Goal: Information Seeking & Learning: Learn about a topic

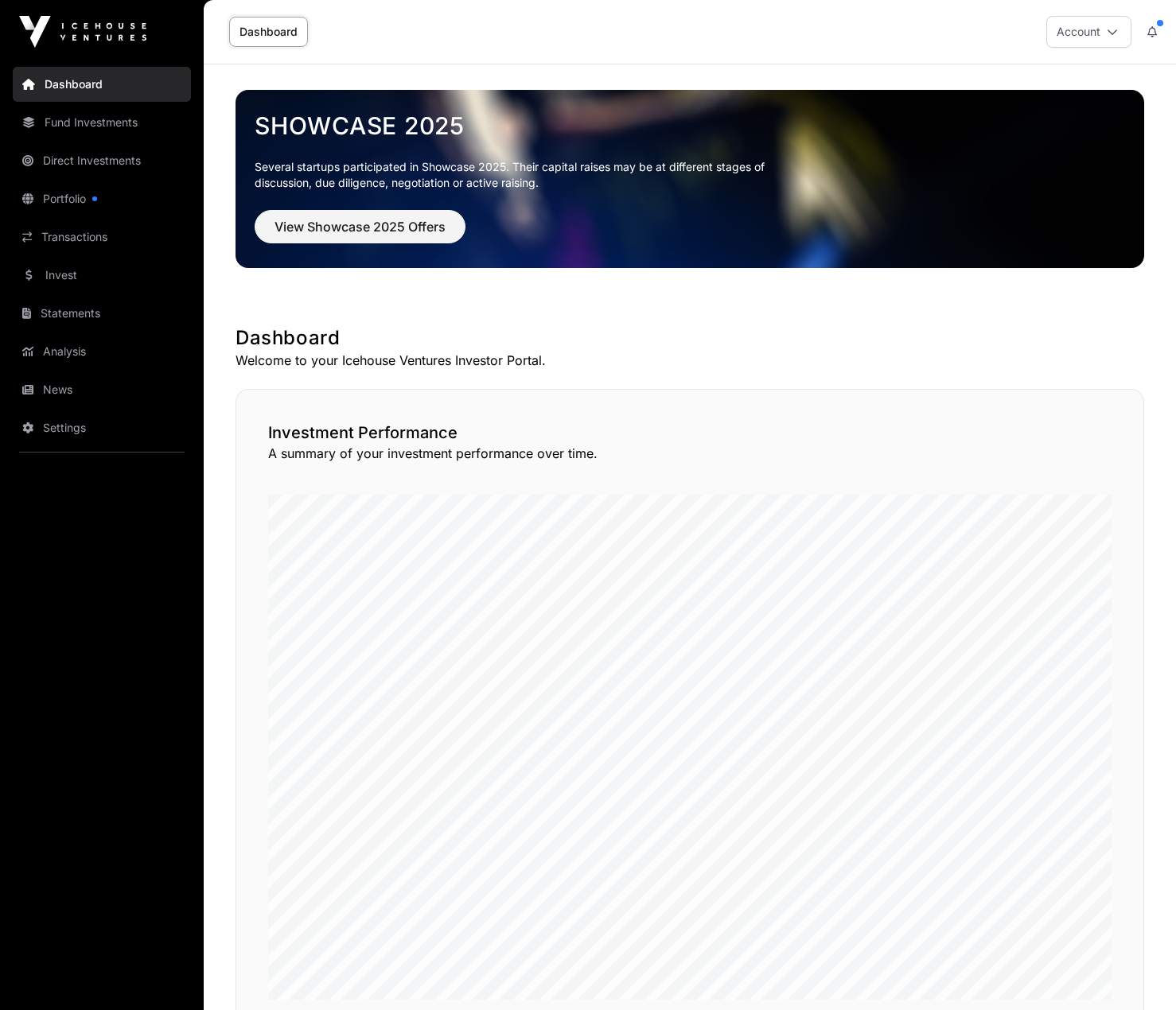
click at [101, 118] on link "Fund Investments" at bounding box center [102, 123] width 178 height 35
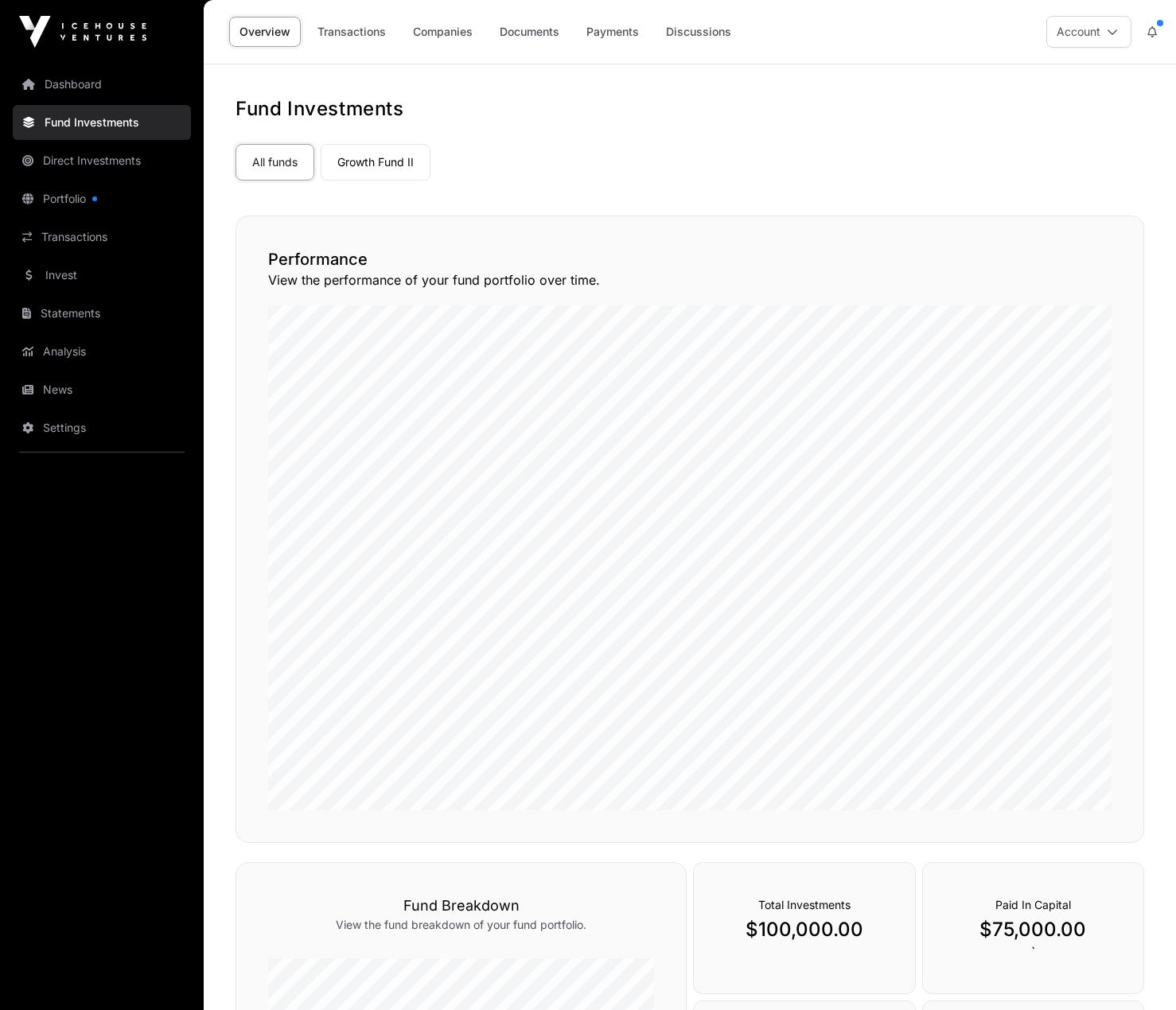
click at [106, 83] on link "Dashboard" at bounding box center [102, 84] width 178 height 35
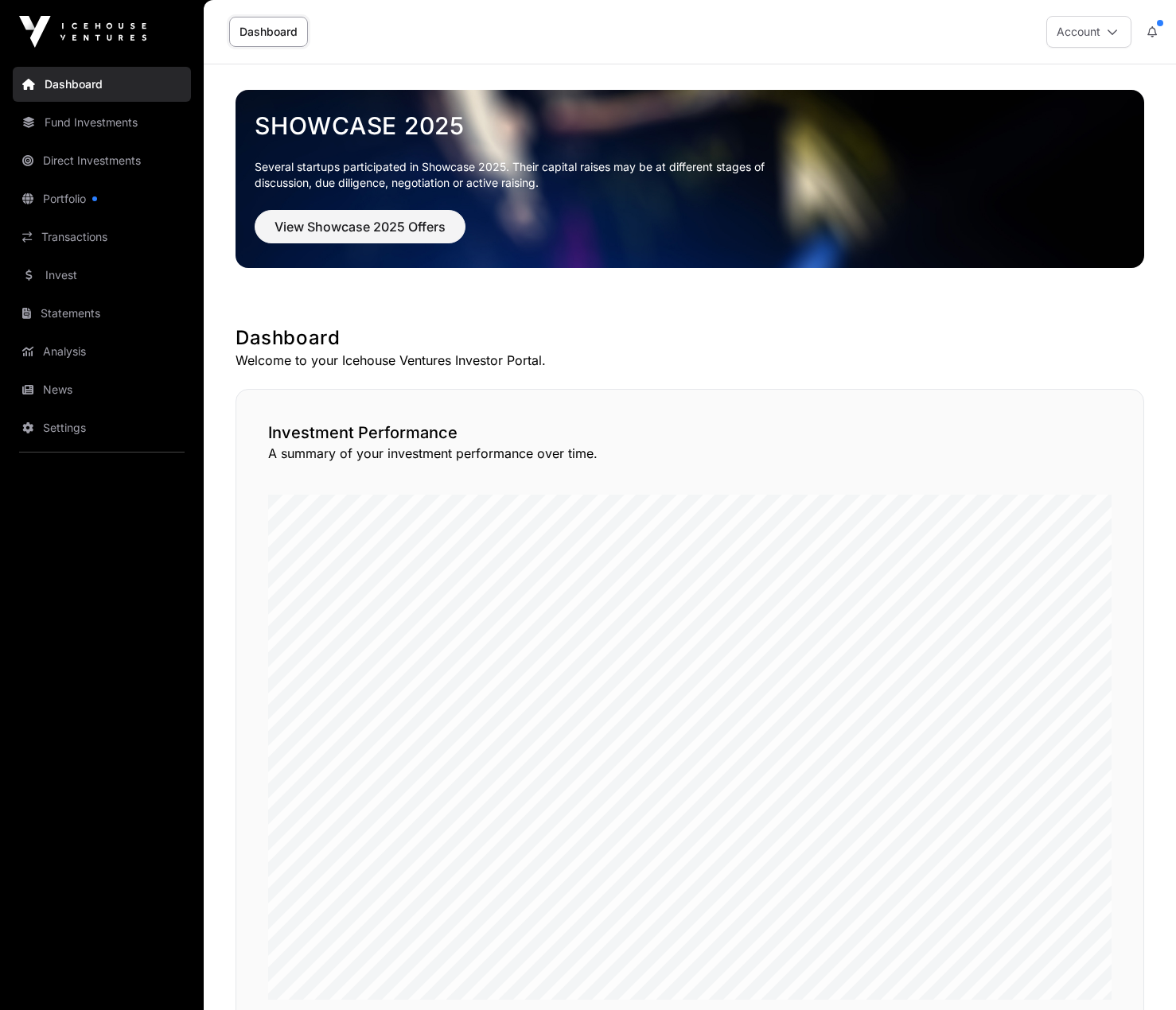
click at [77, 119] on link "Fund Investments" at bounding box center [102, 123] width 178 height 35
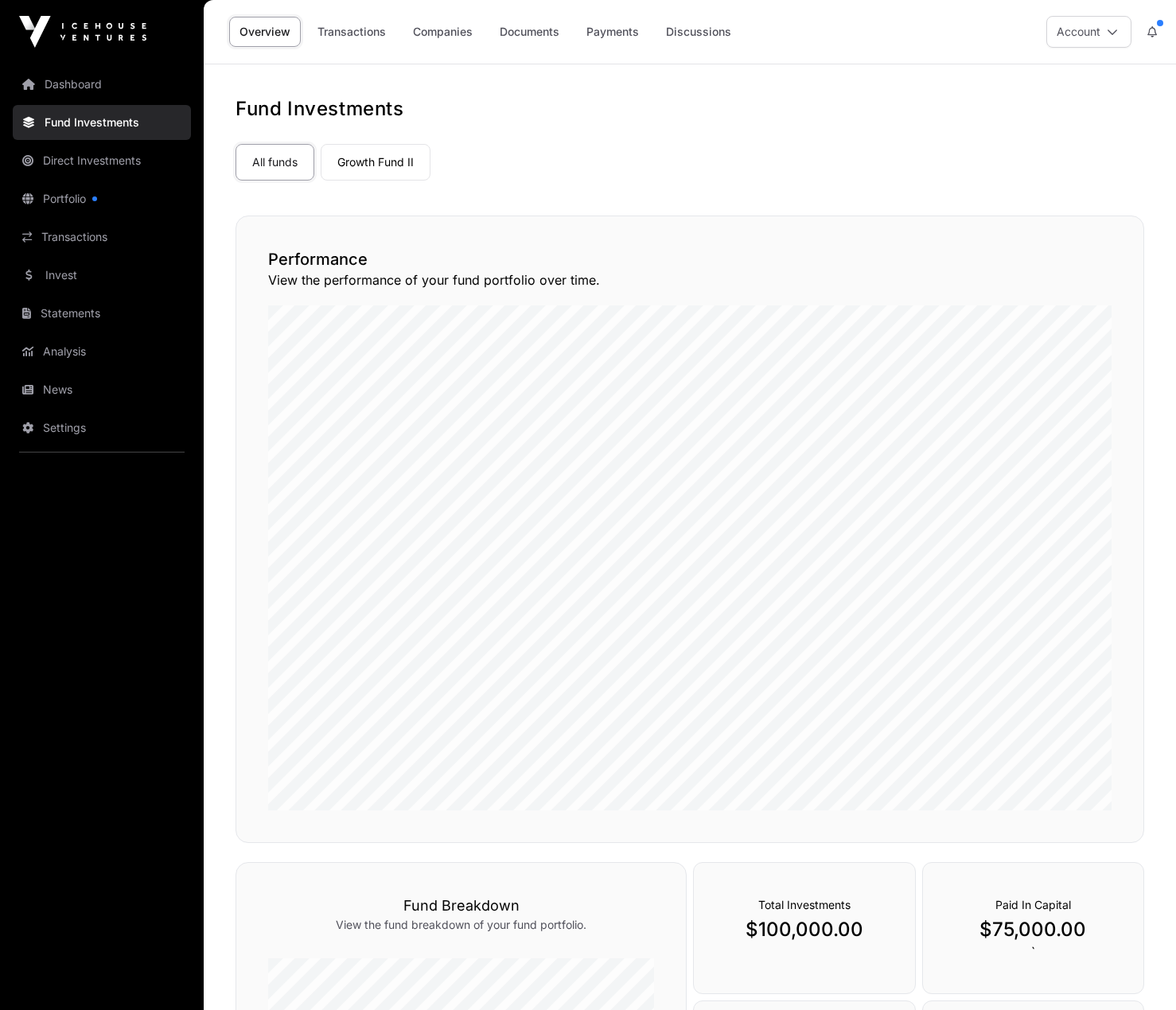
click at [352, 170] on link "Growth Fund II" at bounding box center [375, 163] width 109 height 37
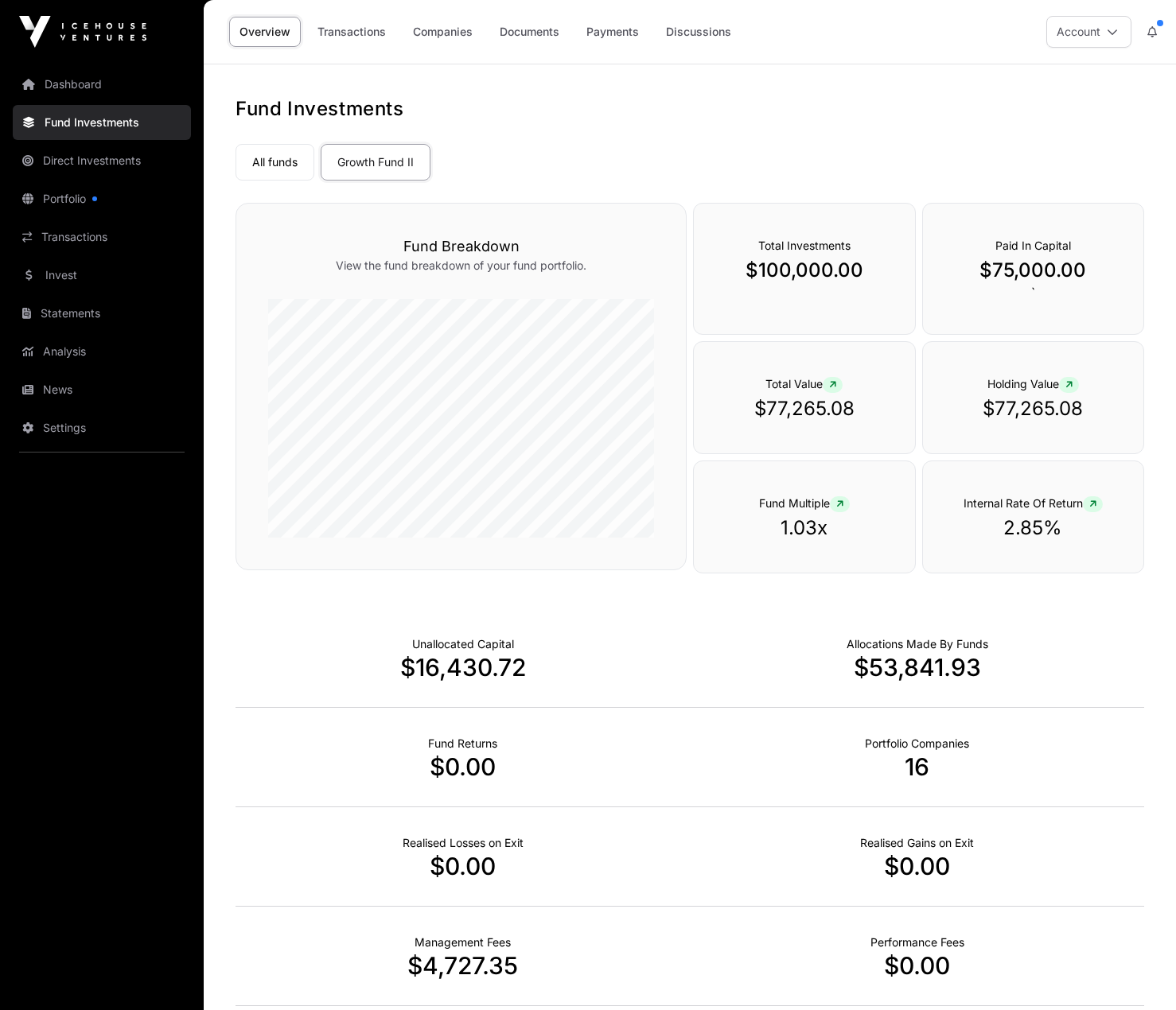
click at [286, 158] on link "All funds" at bounding box center [274, 163] width 78 height 37
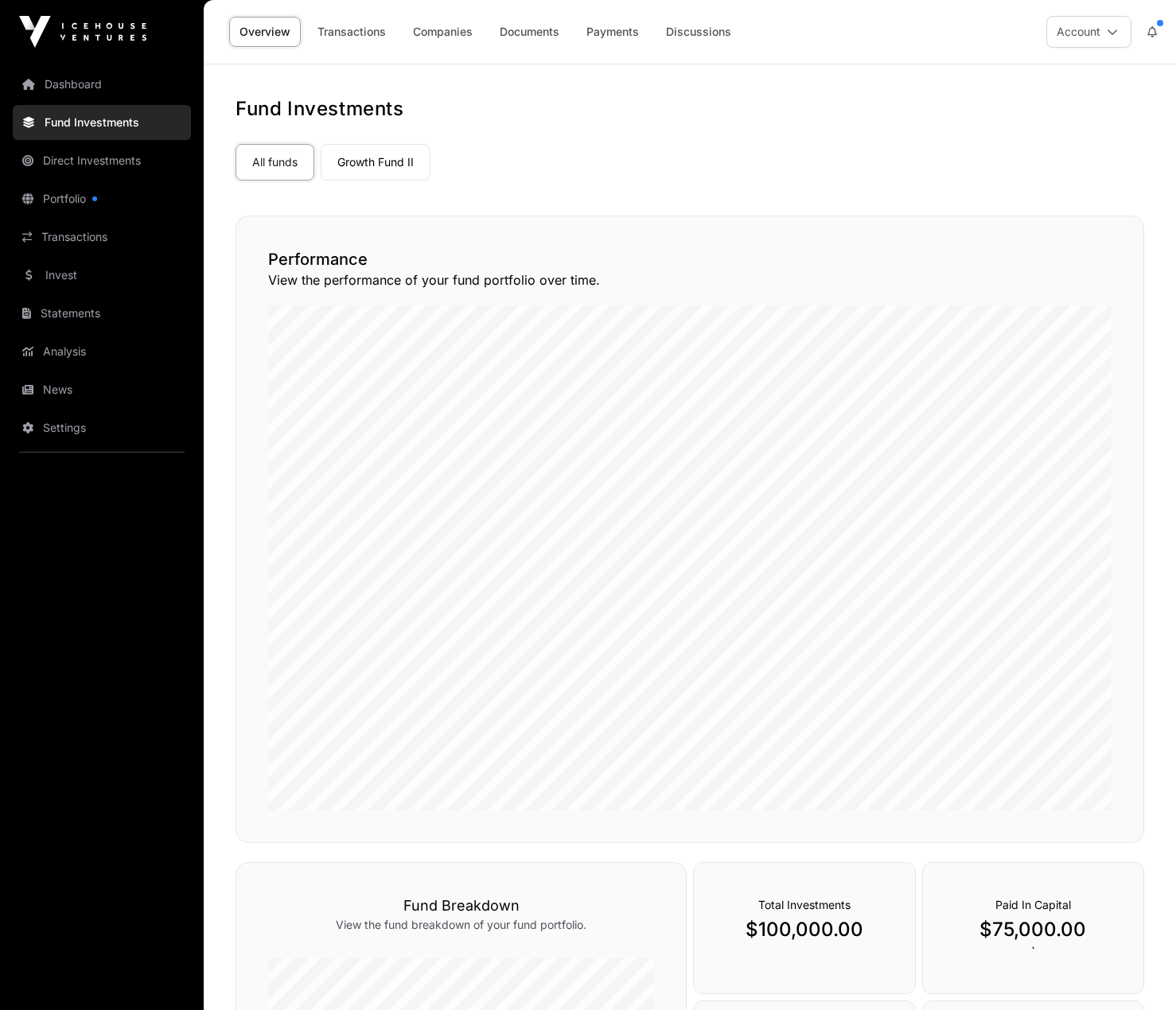
click at [69, 203] on link "Portfolio" at bounding box center [102, 198] width 178 height 35
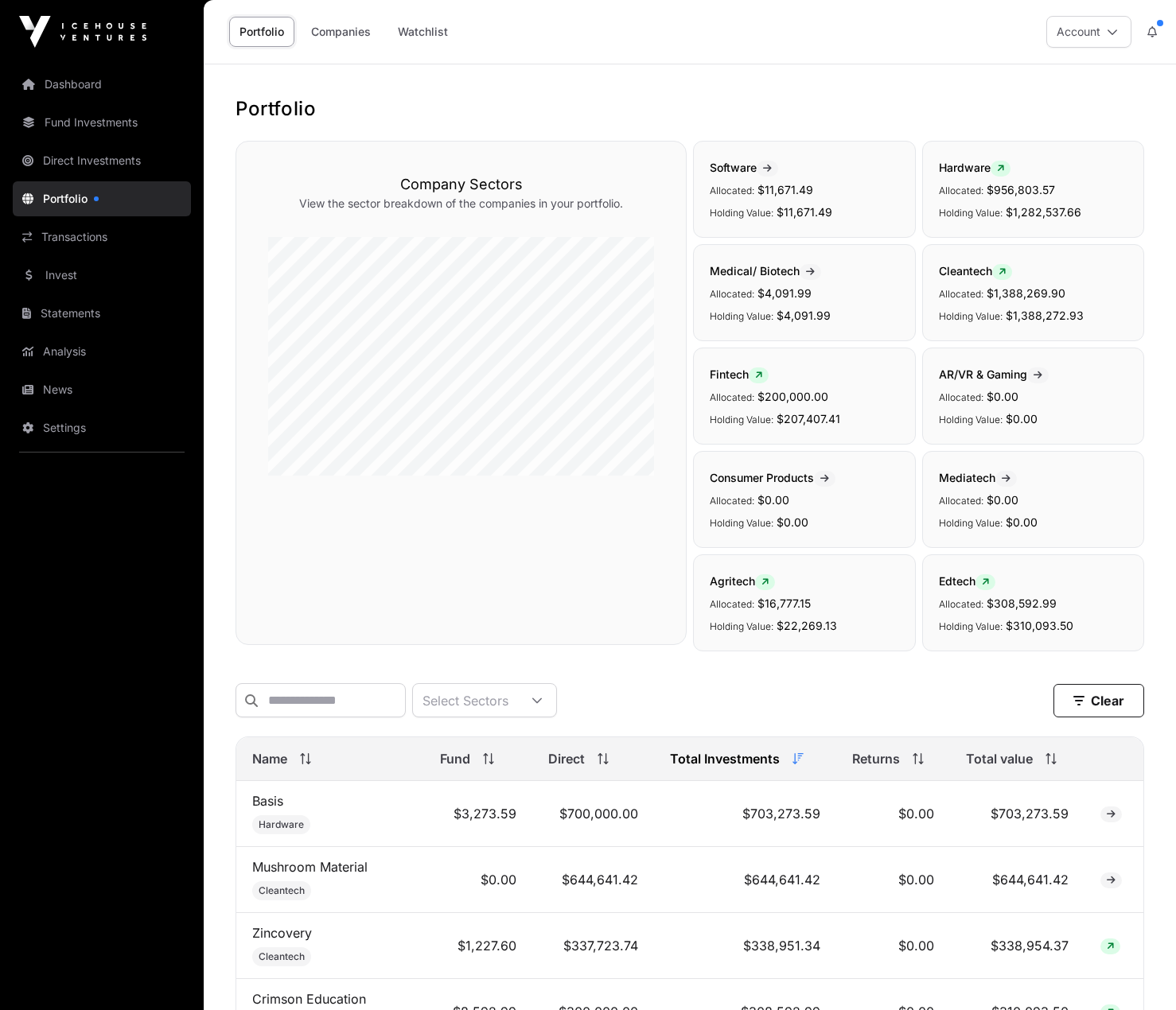
click at [80, 159] on link "Direct Investments" at bounding box center [102, 161] width 178 height 35
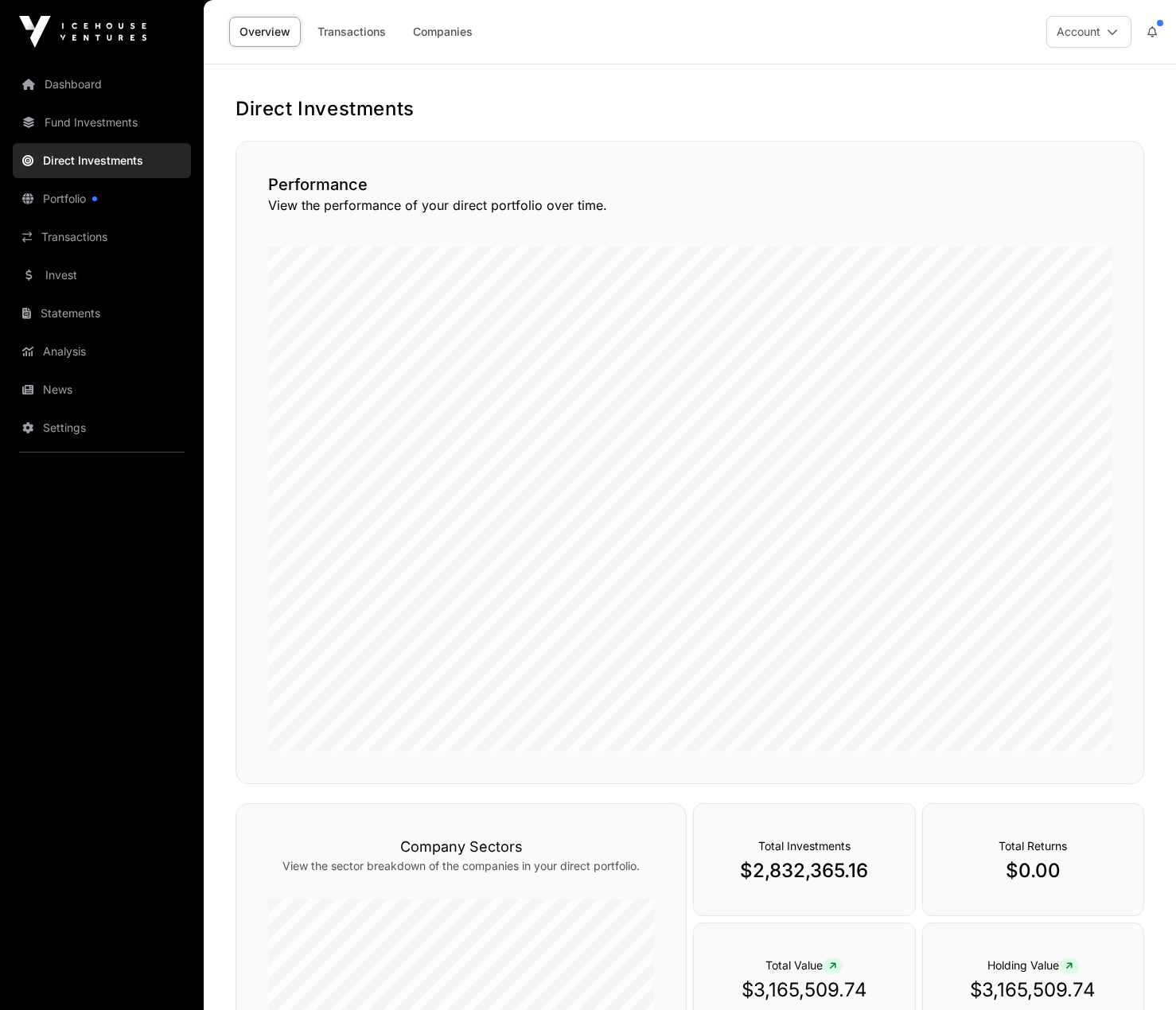
click at [449, 38] on link "Companies" at bounding box center [442, 31] width 80 height 30
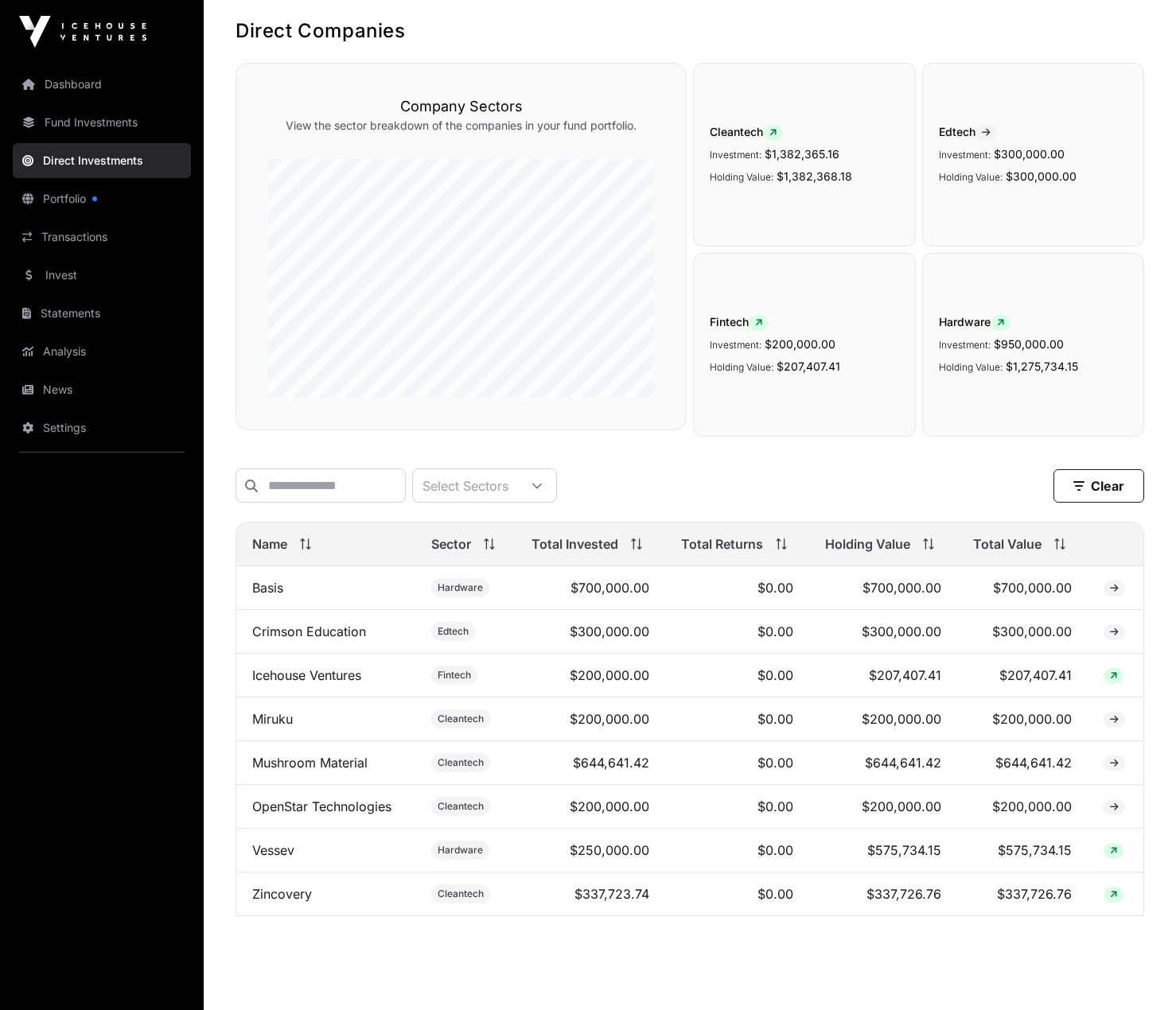
scroll to position [129, 0]
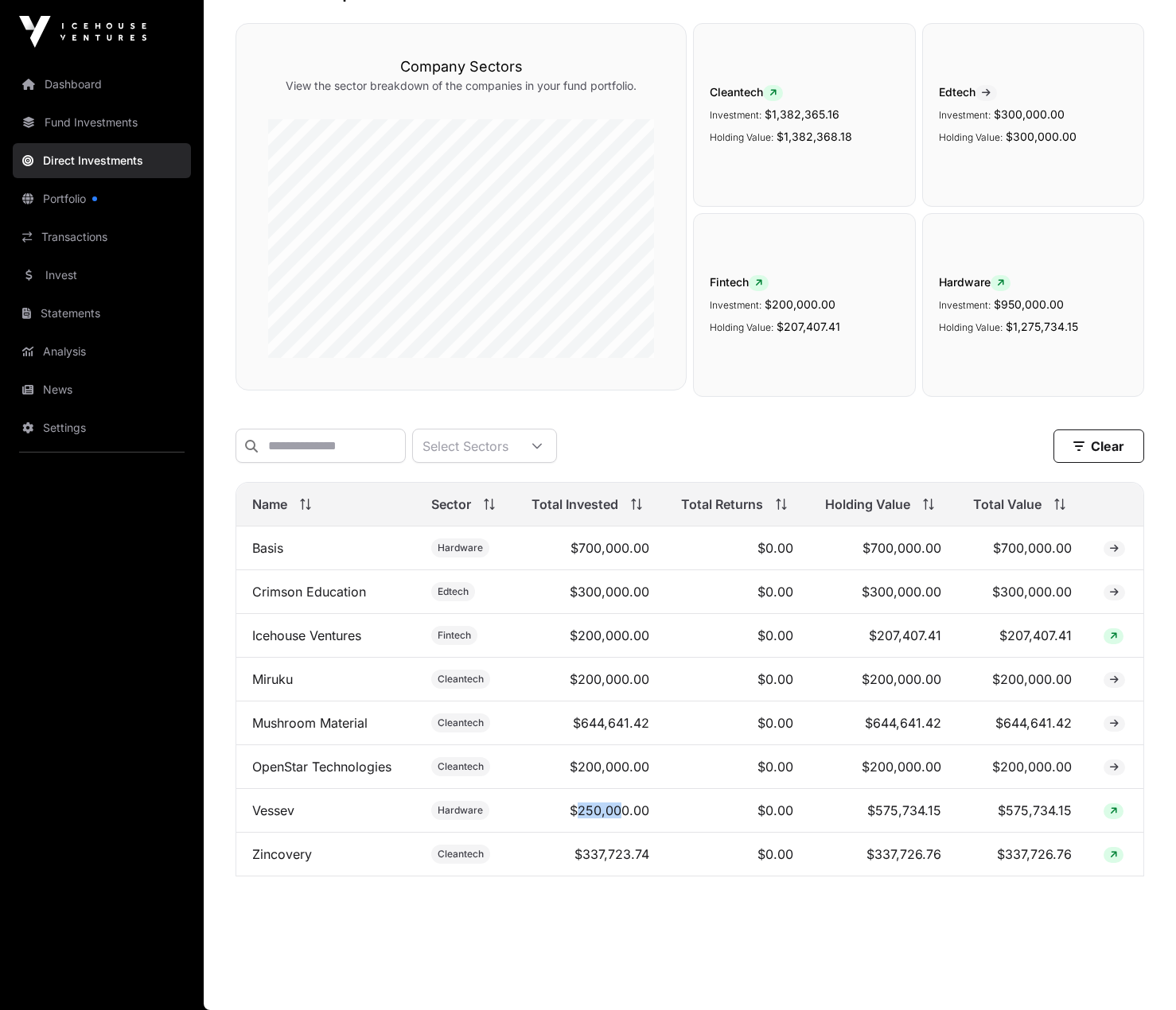
drag, startPoint x: 582, startPoint y: 811, endPoint x: 620, endPoint y: 811, distance: 38.0
click at [620, 811] on td "$250,000.00" at bounding box center [590, 810] width 150 height 44
